Goal: Browse casually

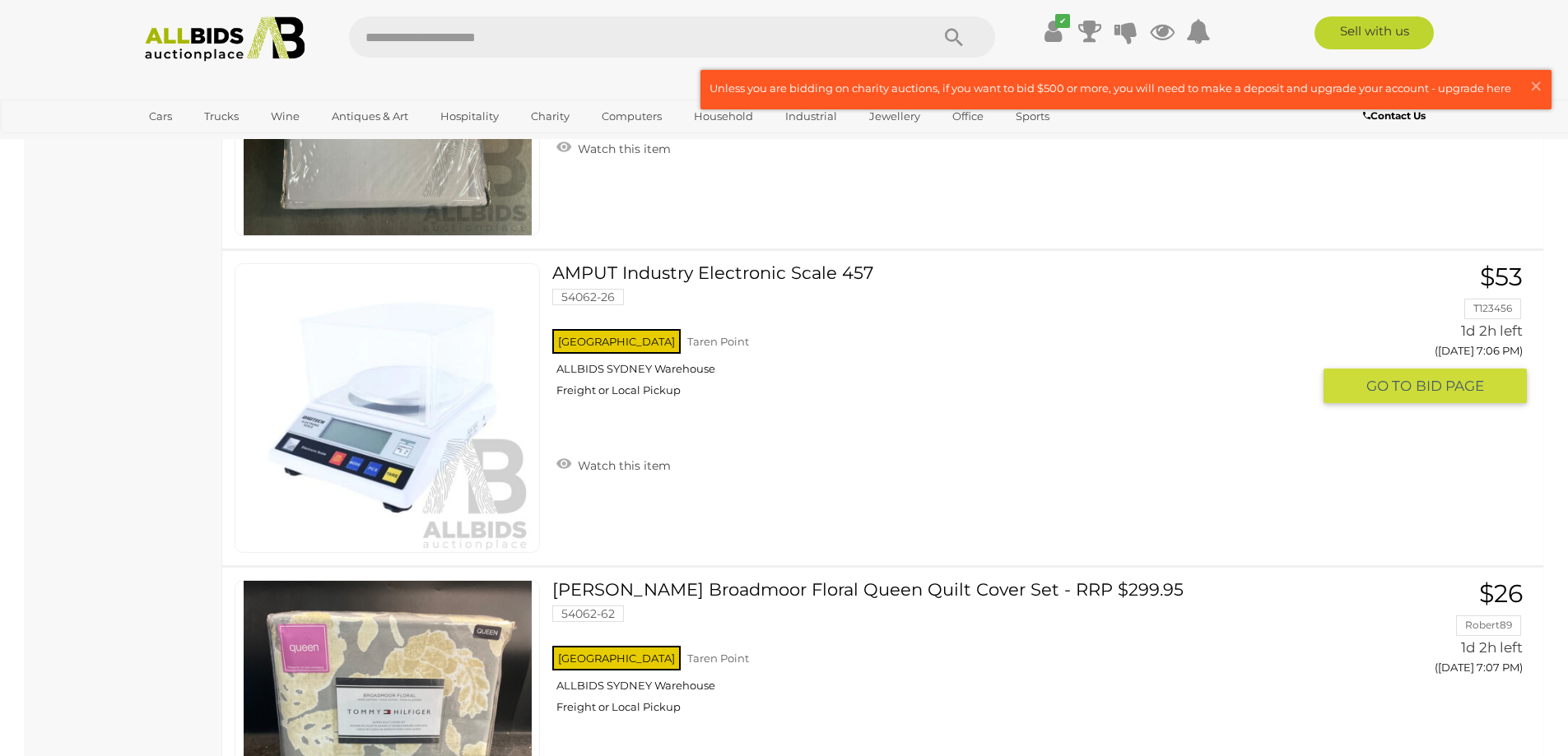
scroll to position [1974, 0]
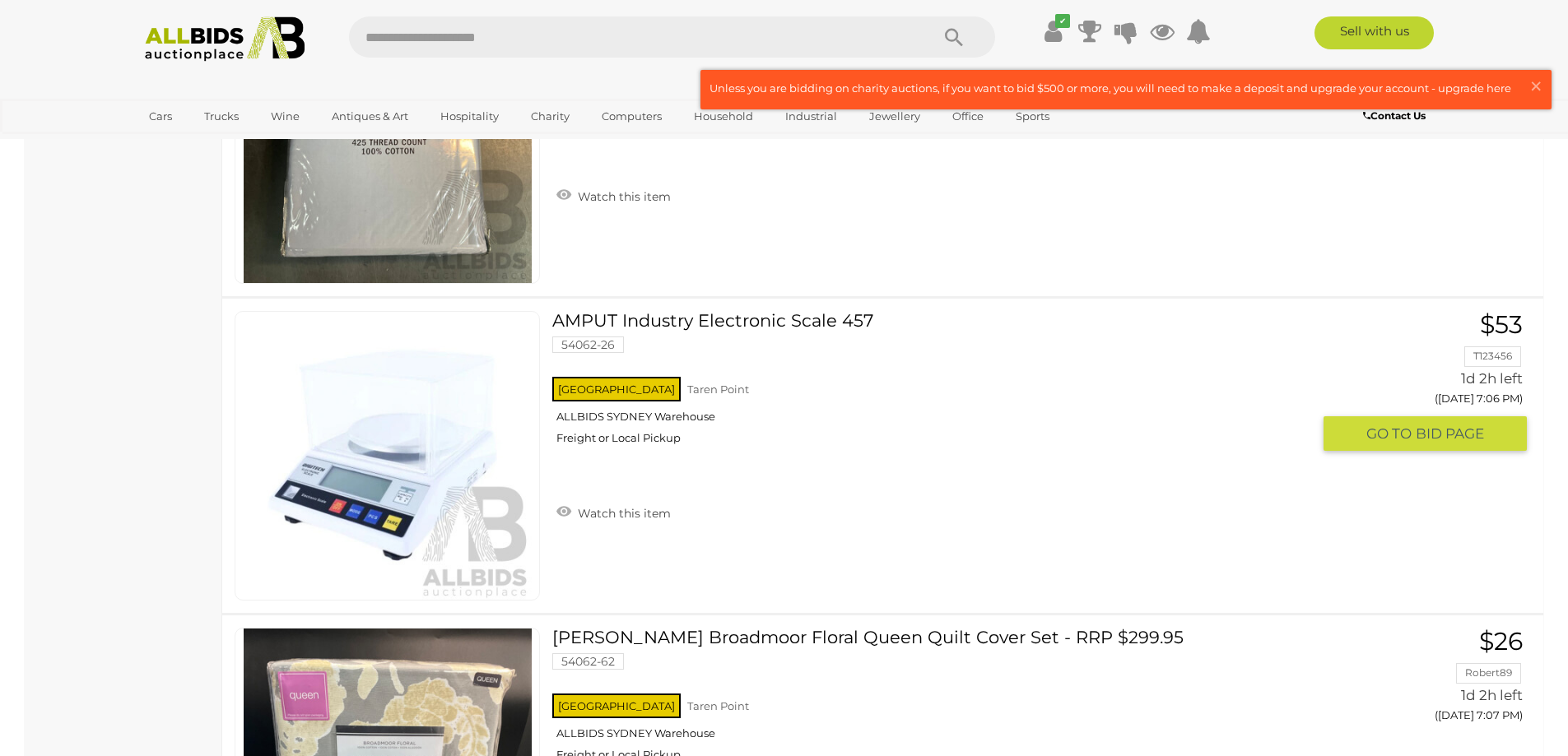
click at [401, 428] on link at bounding box center [386, 456] width 305 height 290
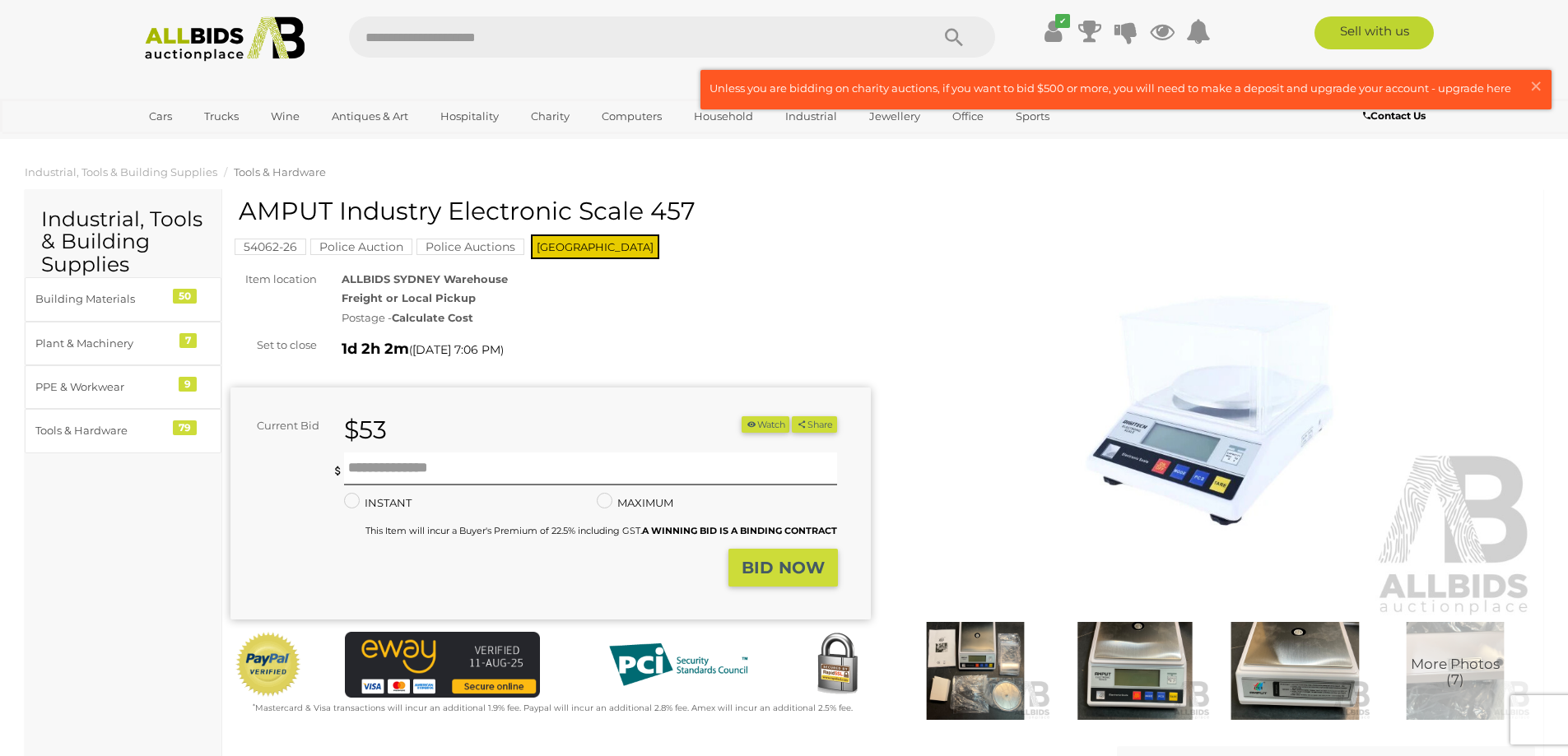
click at [1205, 459] on img at bounding box center [1216, 412] width 640 height 412
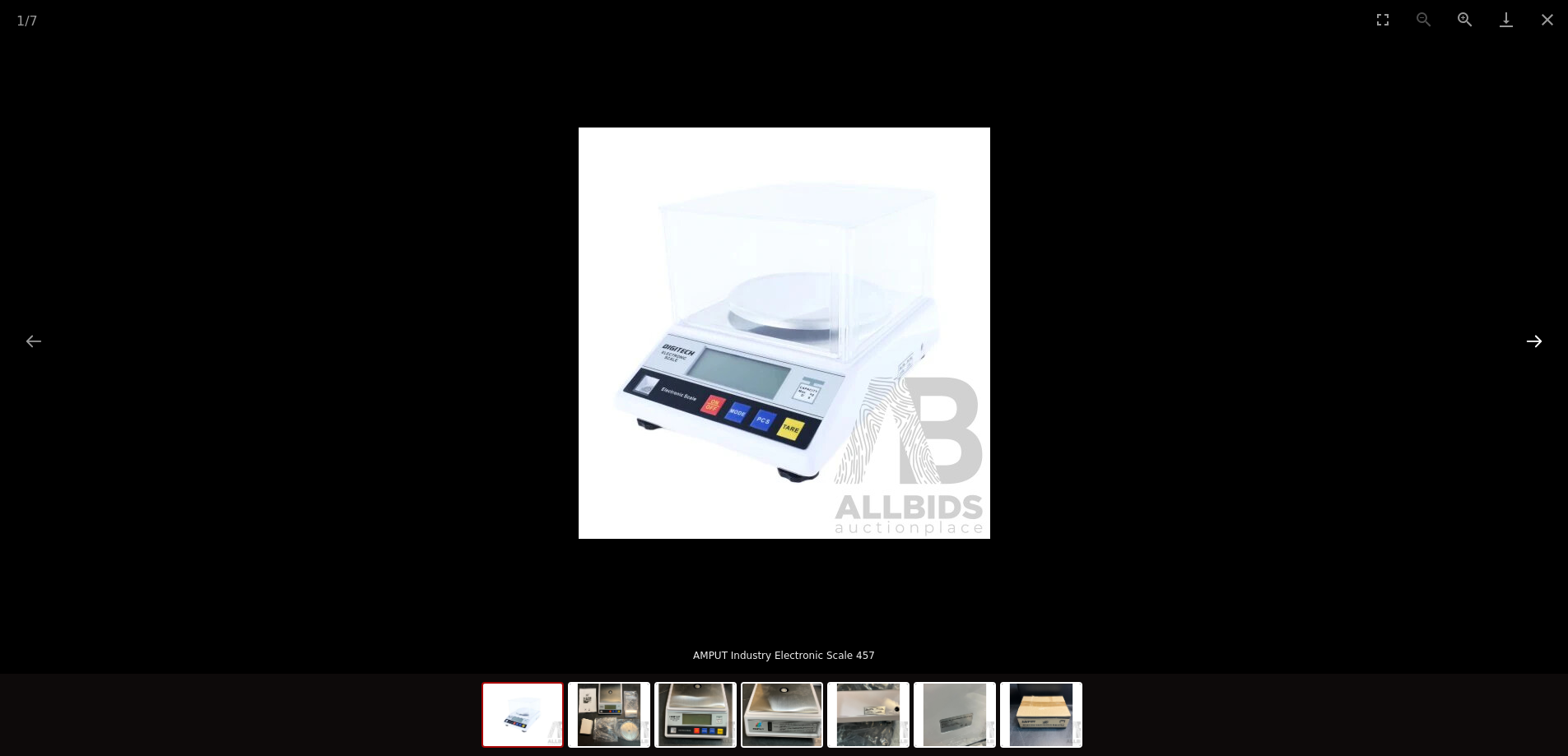
click at [1526, 340] on button "Next slide" at bounding box center [1534, 341] width 35 height 32
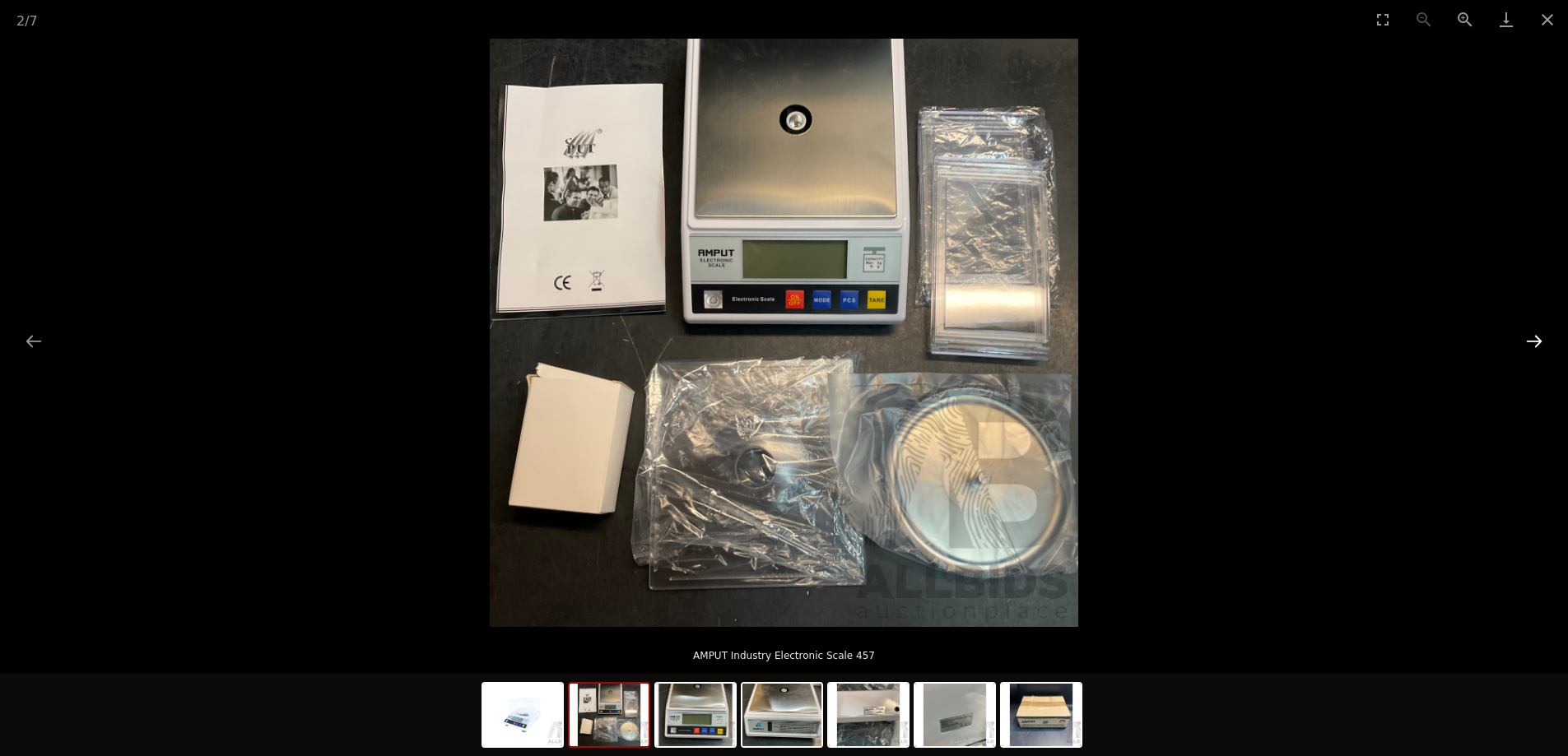
click at [1534, 339] on button "Next slide" at bounding box center [1534, 341] width 35 height 32
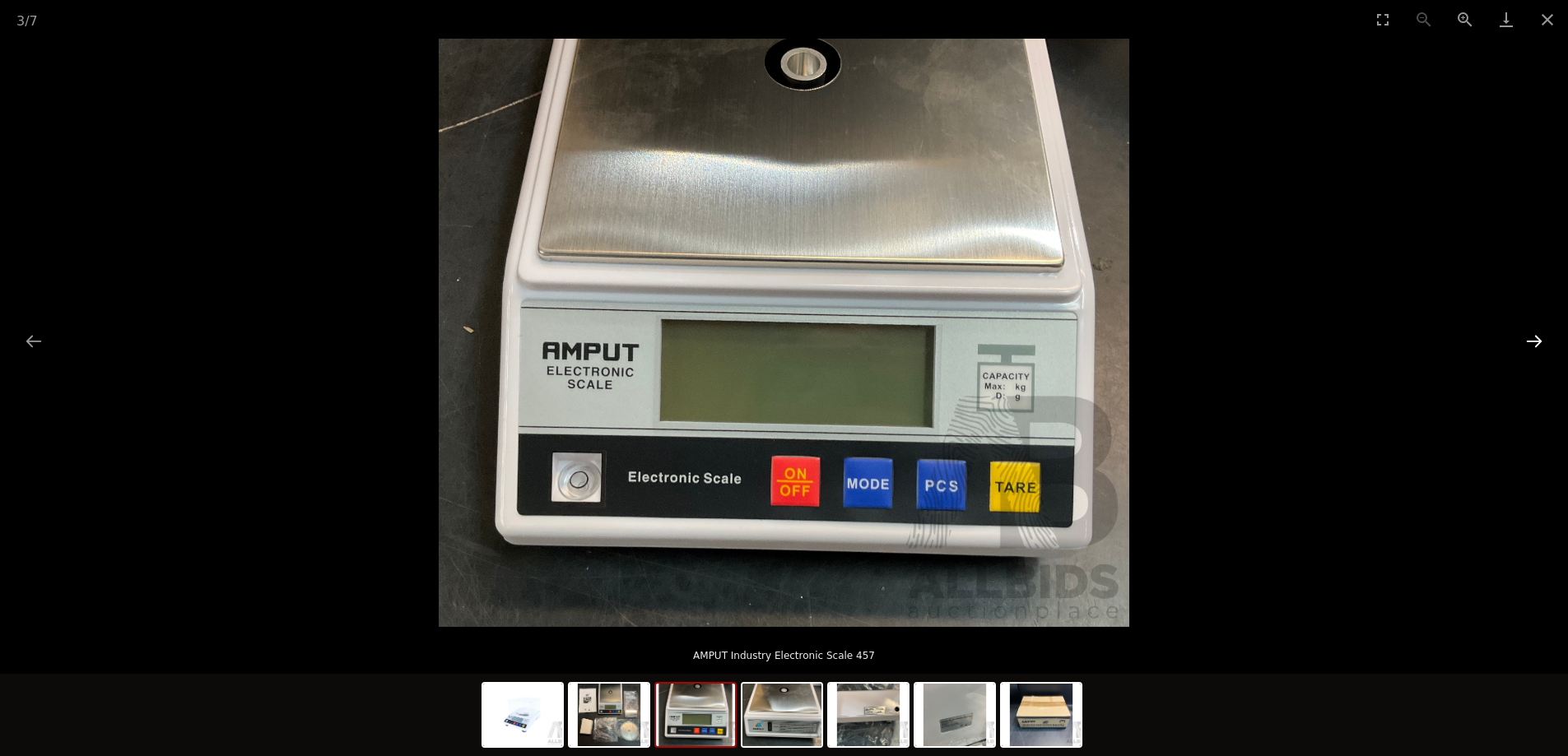
click at [1534, 339] on button "Next slide" at bounding box center [1534, 341] width 35 height 32
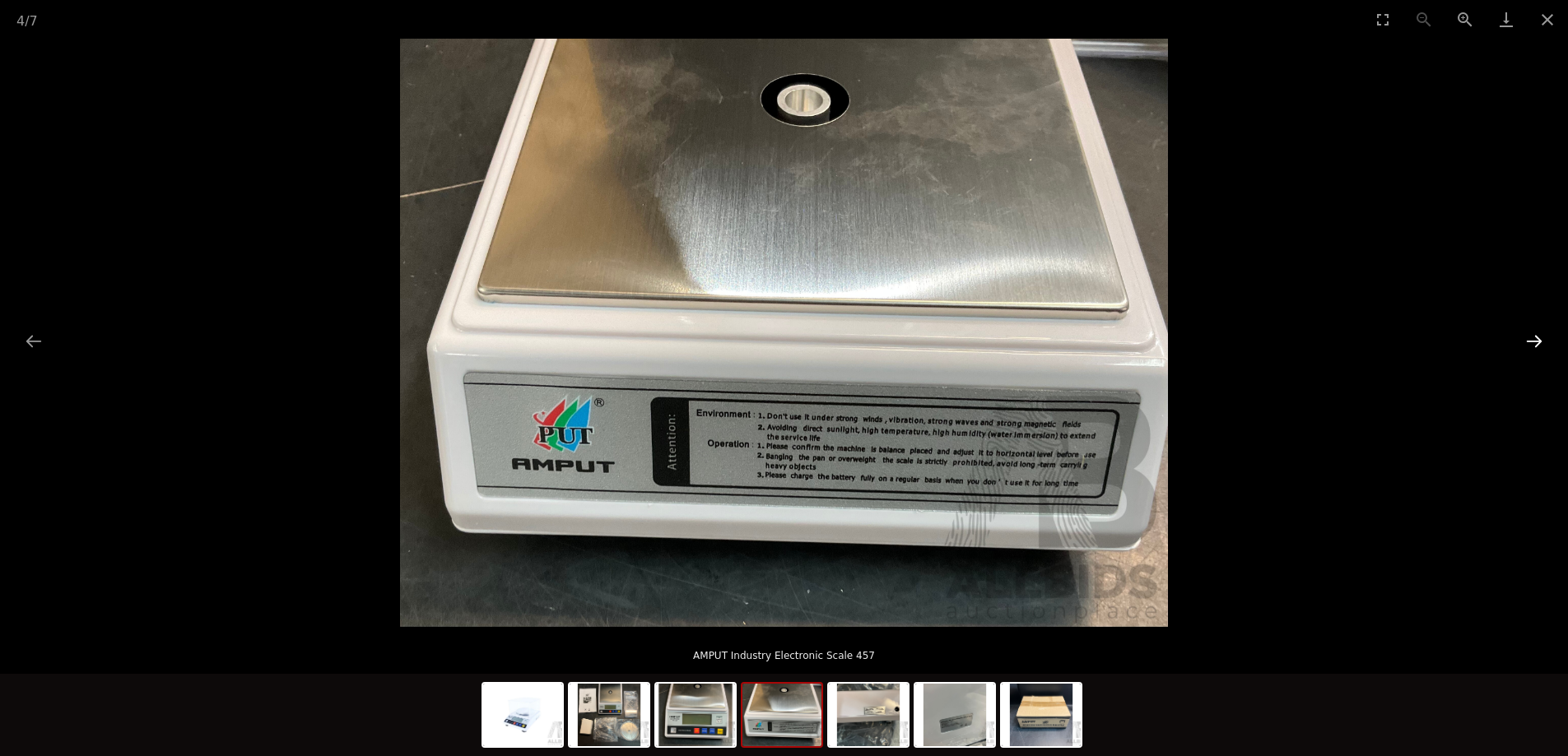
click at [1534, 339] on button "Next slide" at bounding box center [1534, 341] width 35 height 32
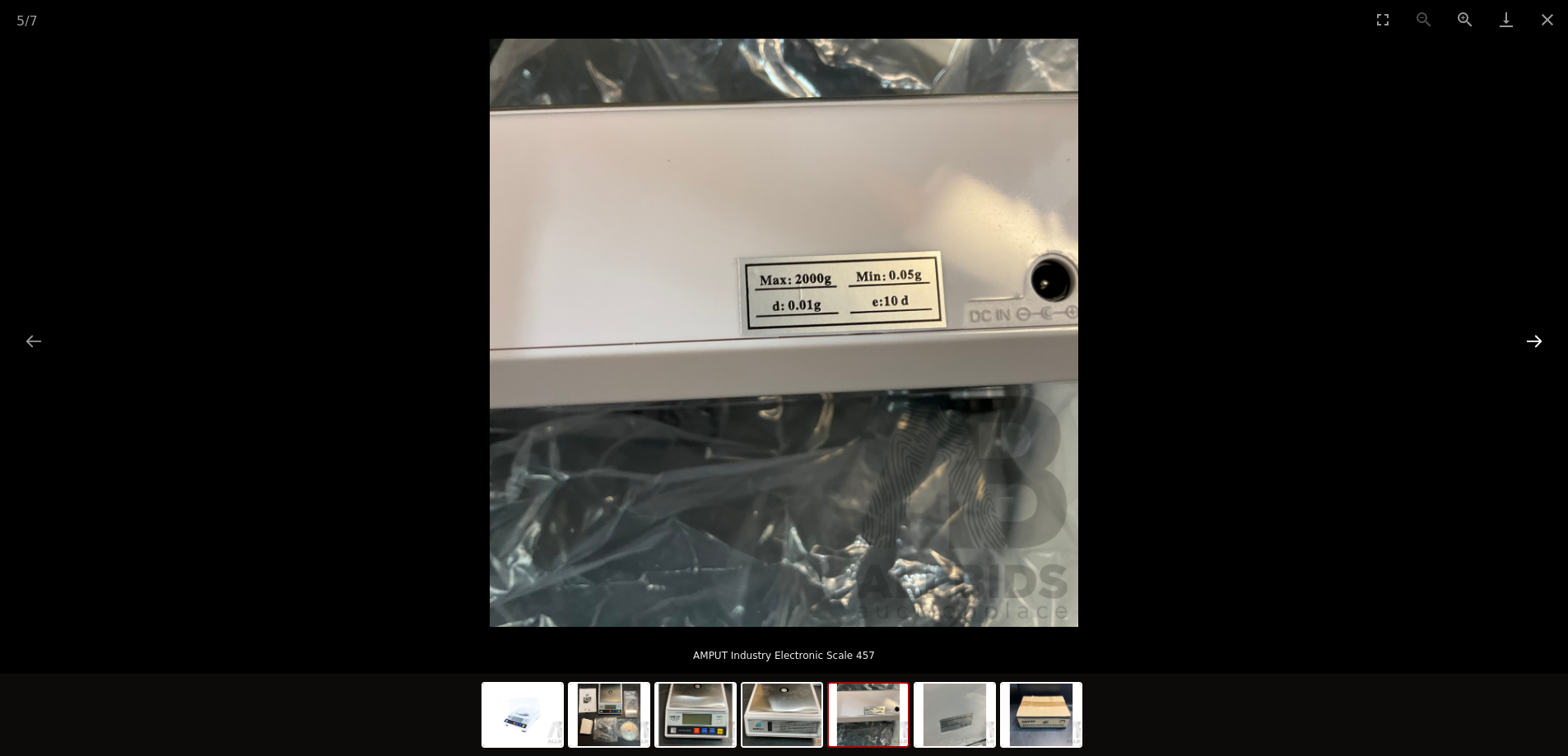
click at [1534, 339] on button "Next slide" at bounding box center [1534, 341] width 35 height 32
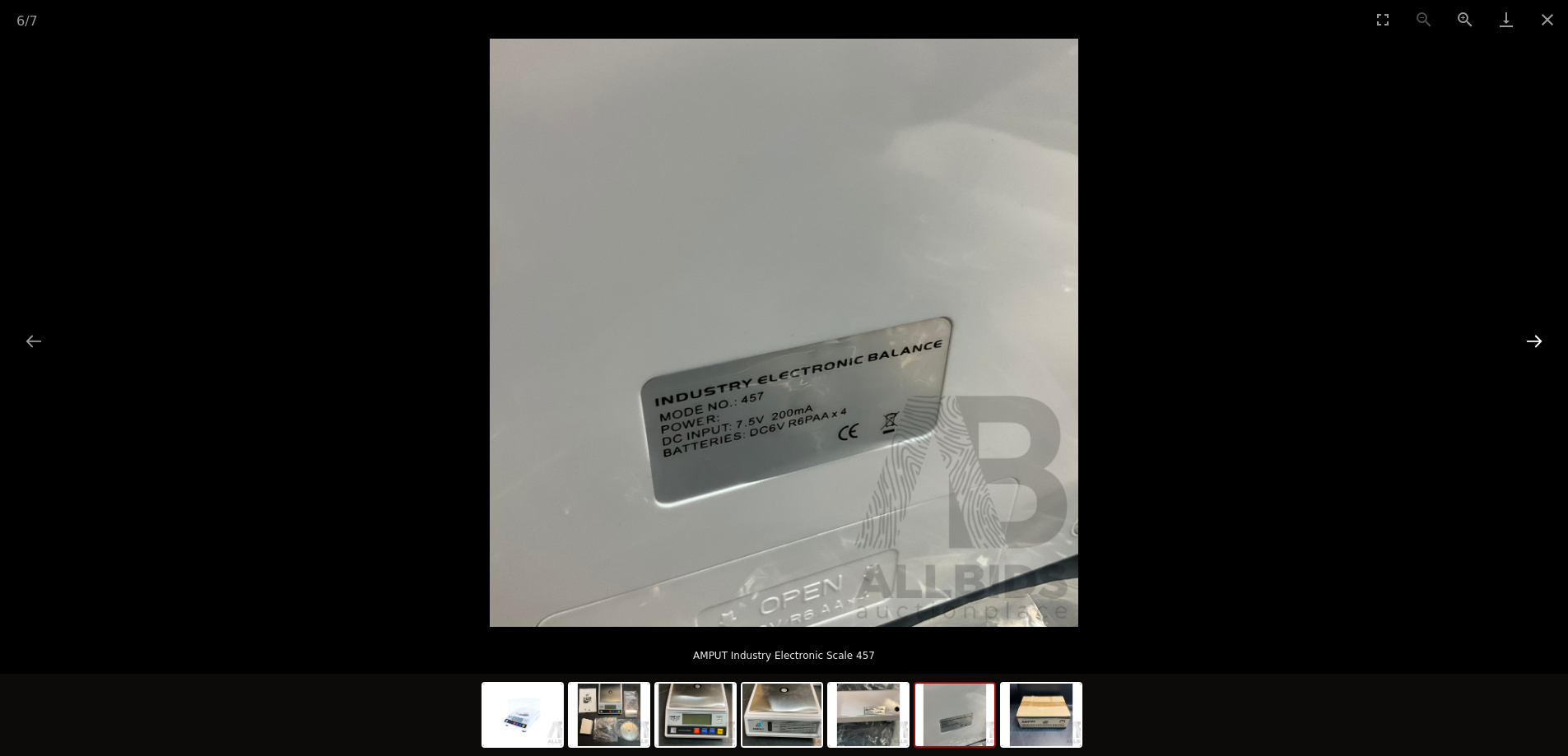
click at [1534, 339] on button "Next slide" at bounding box center [1534, 341] width 35 height 32
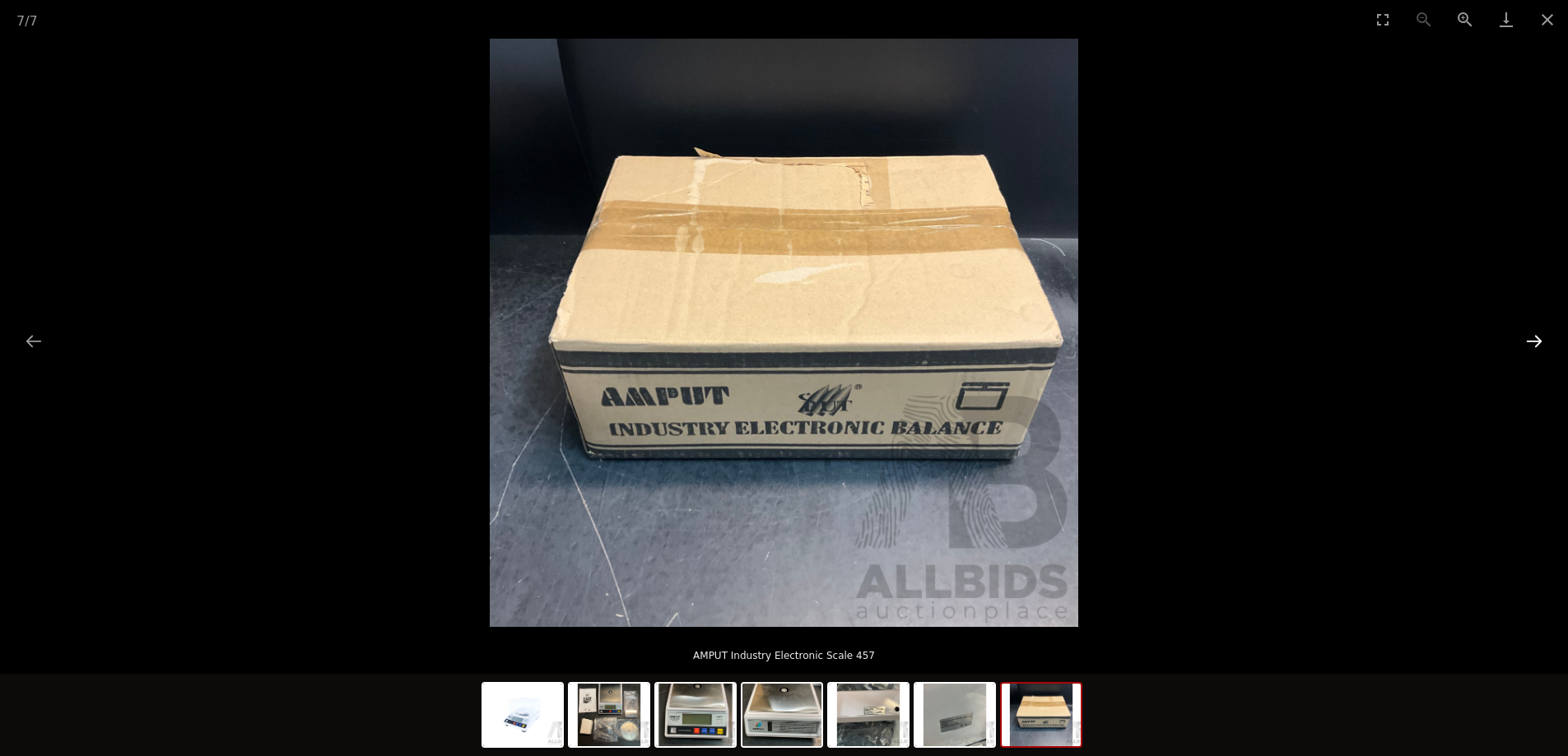
click at [1534, 339] on button "Next slide" at bounding box center [1534, 341] width 35 height 32
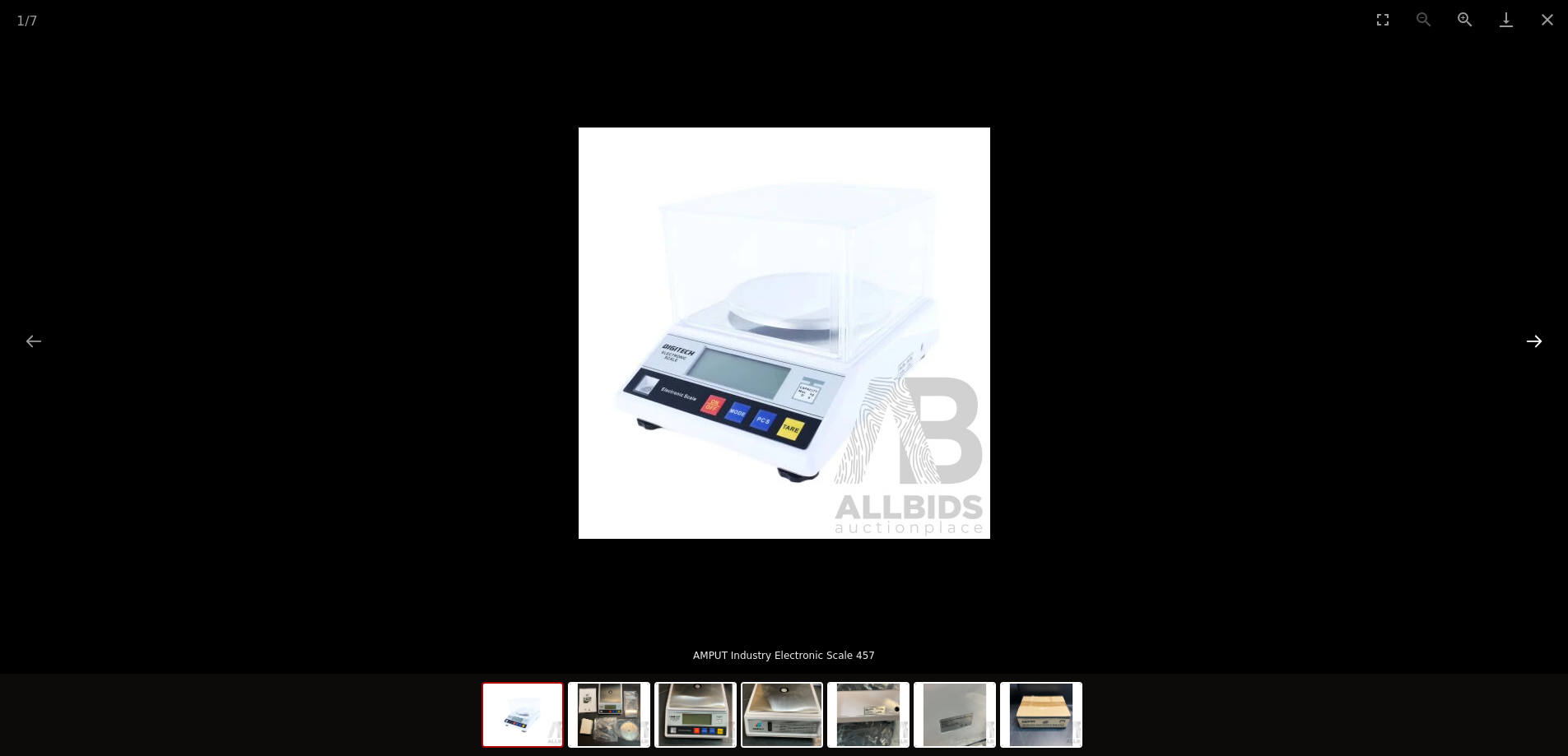
click at [1534, 339] on button "Next slide" at bounding box center [1534, 341] width 35 height 32
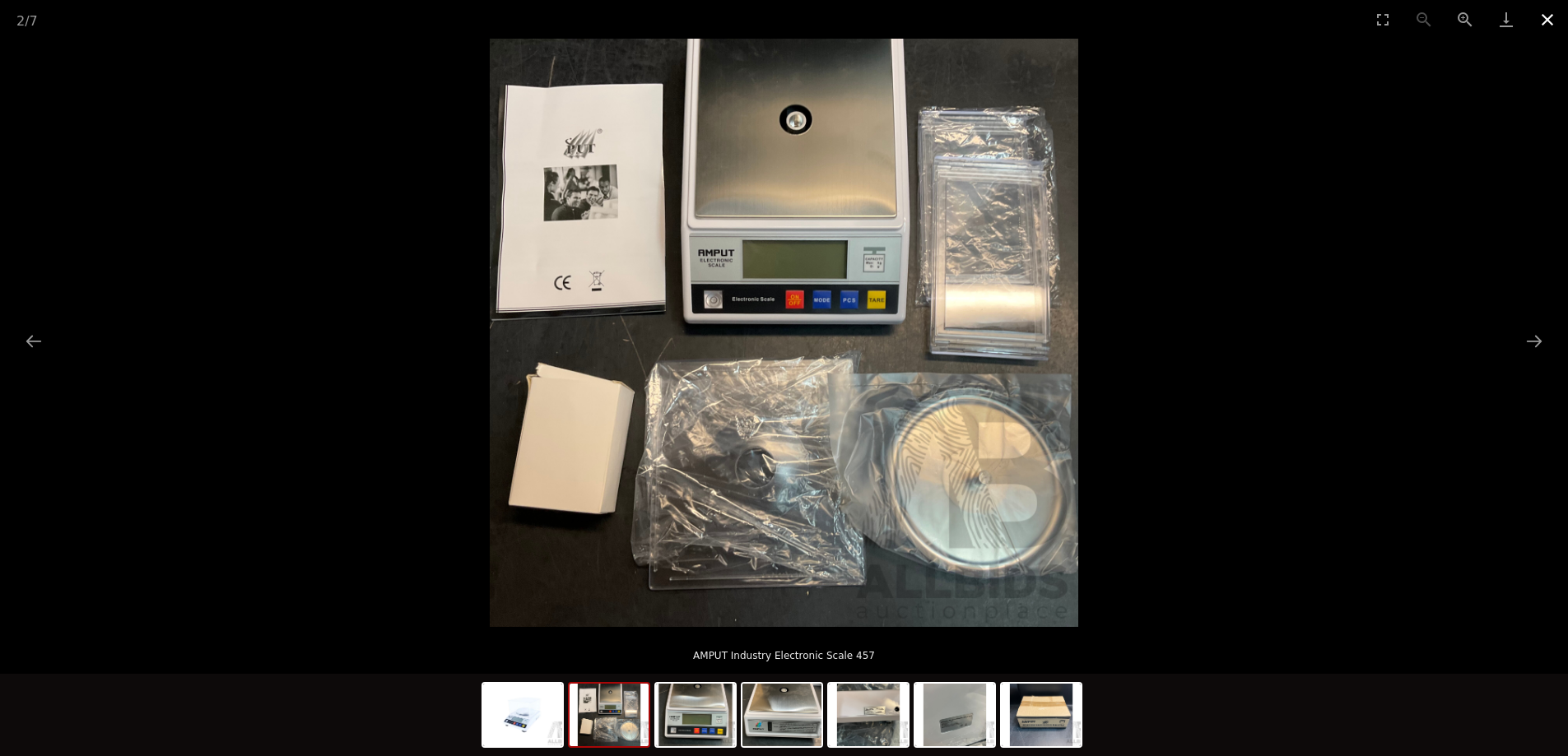
click at [1548, 12] on button "Close gallery" at bounding box center [1547, 19] width 42 height 39
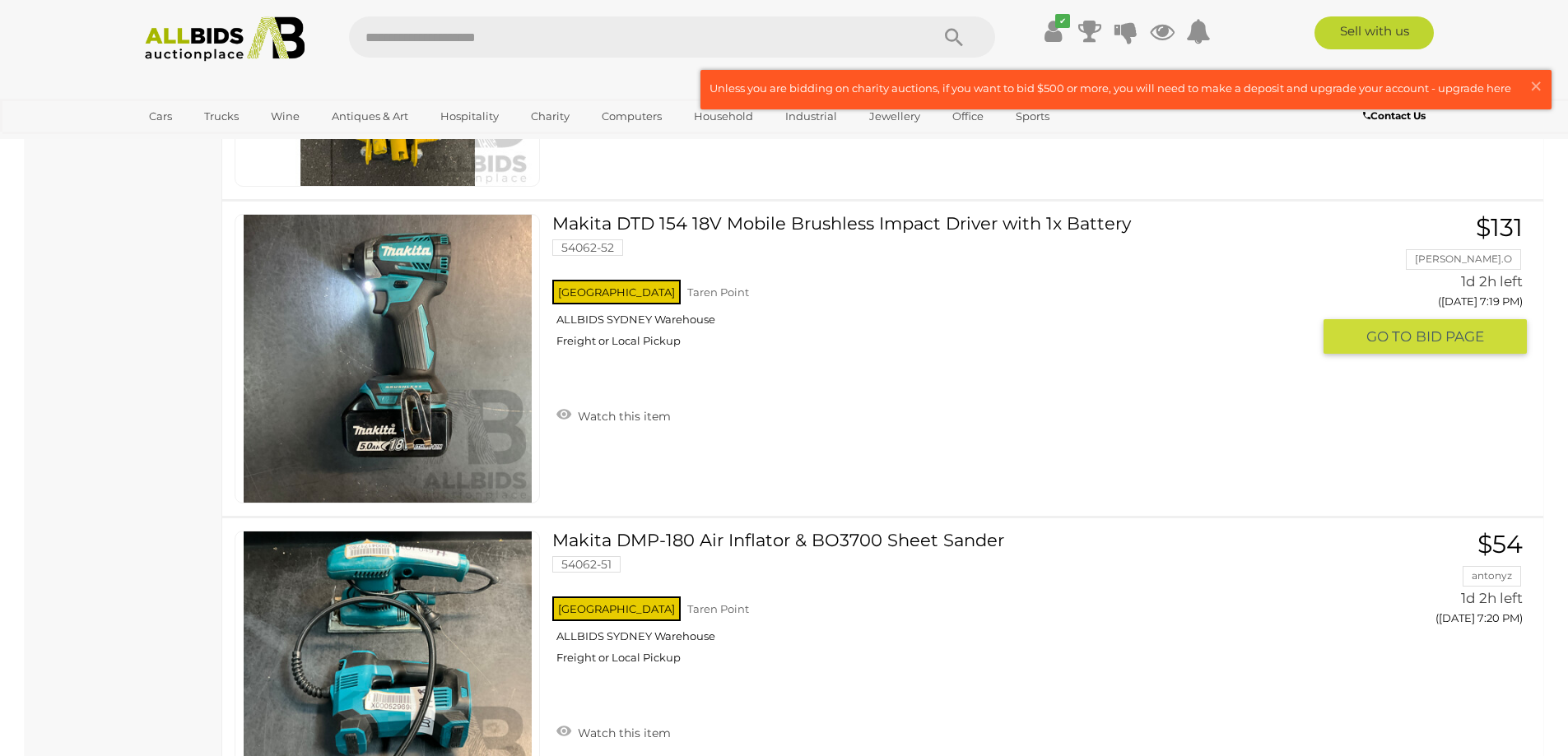
scroll to position [6219, 0]
